Goal: Find specific page/section: Find specific page/section

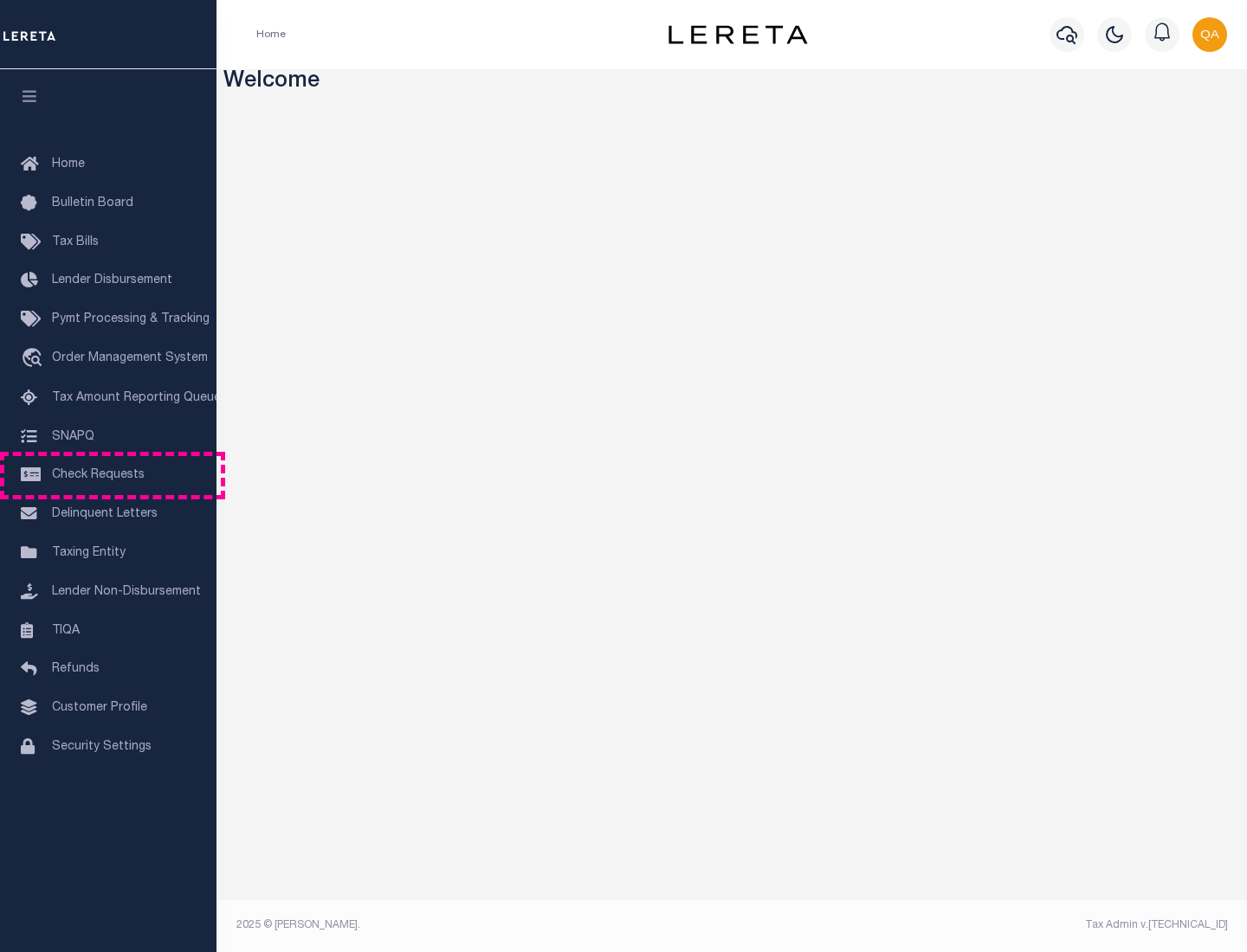
click at [108, 476] on span "Check Requests" at bounding box center [98, 476] width 92 height 12
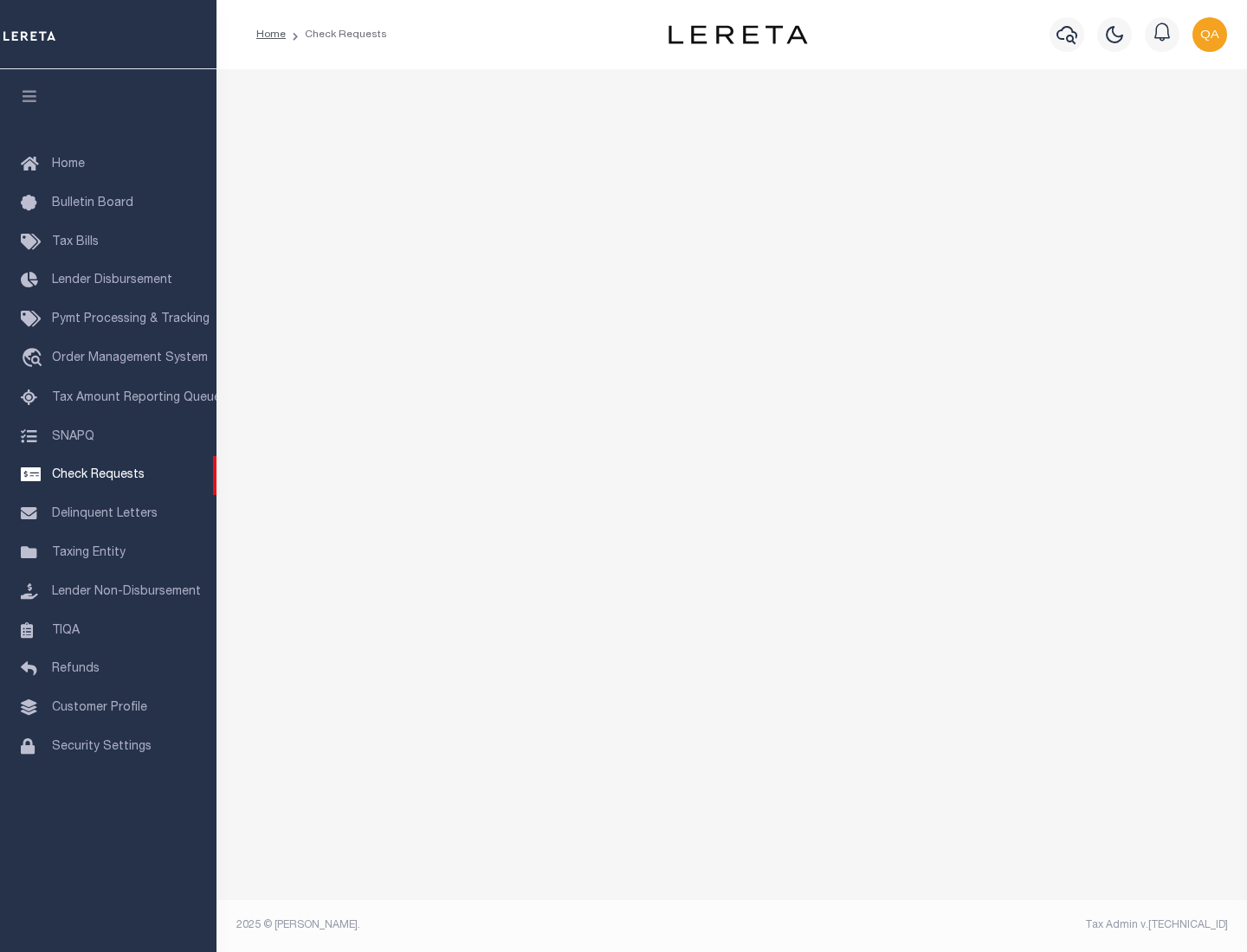
select select "50"
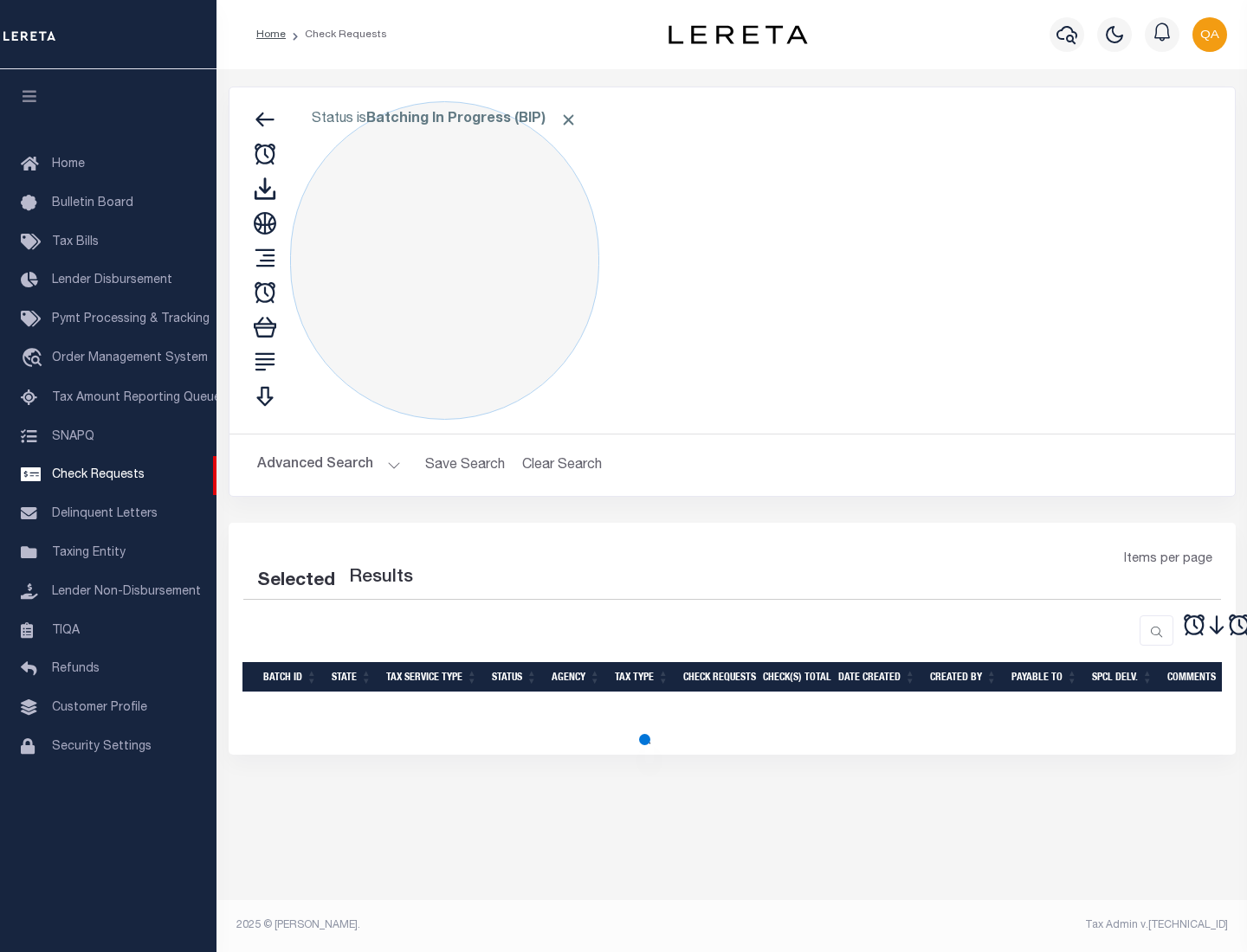
select select "50"
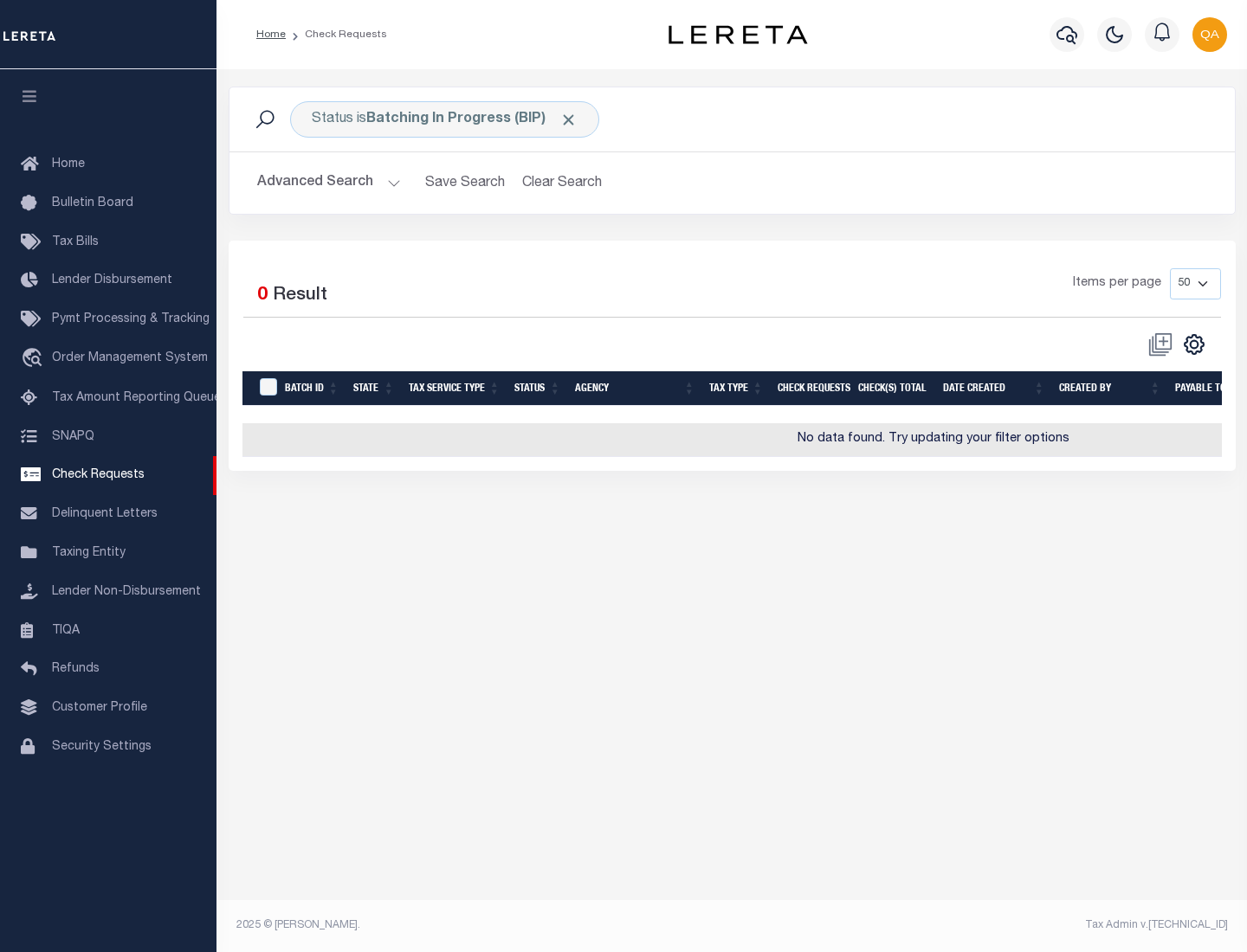
click at [569, 120] on span "Click to Remove" at bounding box center [568, 120] width 19 height 19
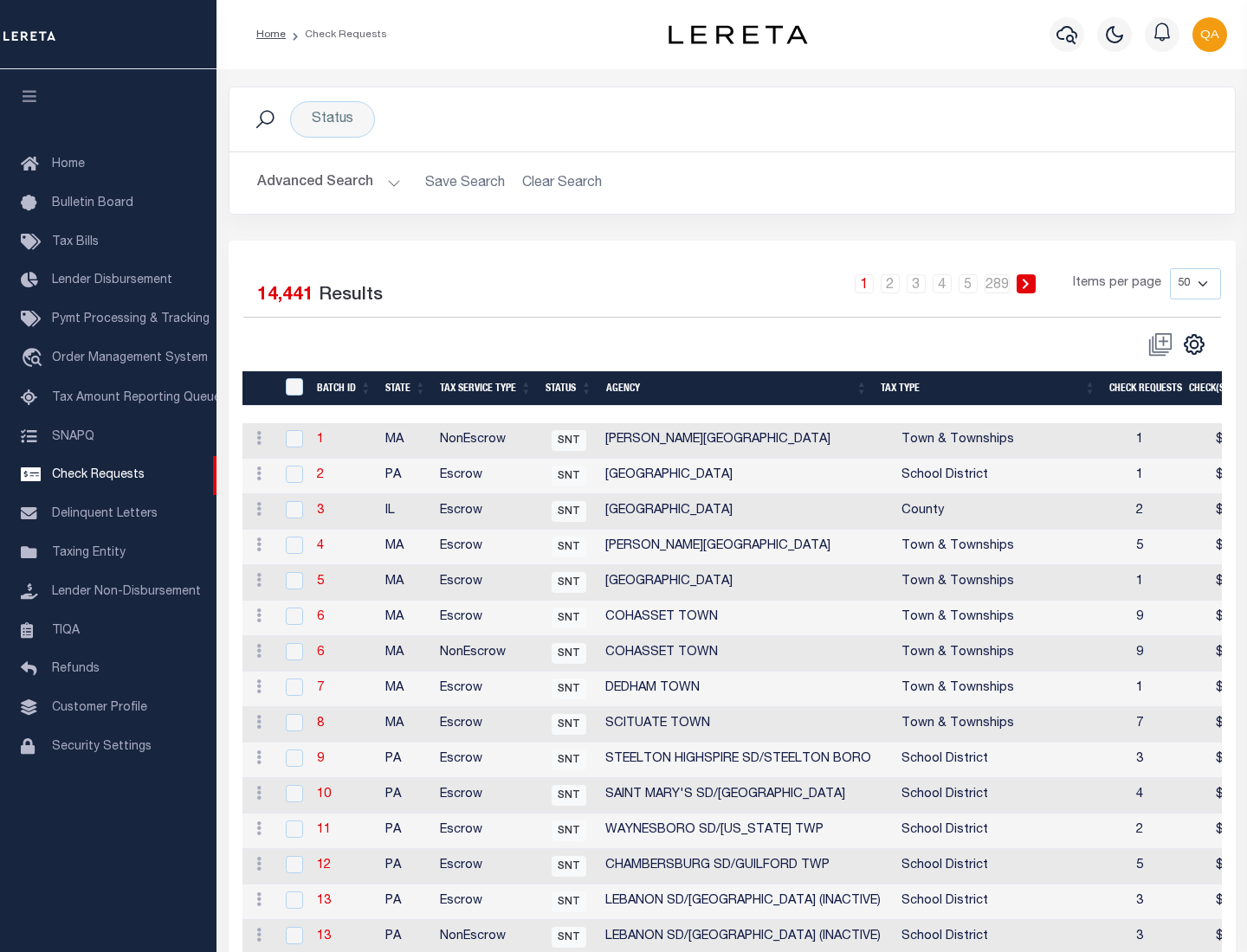
scroll to position [834, 0]
